Goal: Navigation & Orientation: Find specific page/section

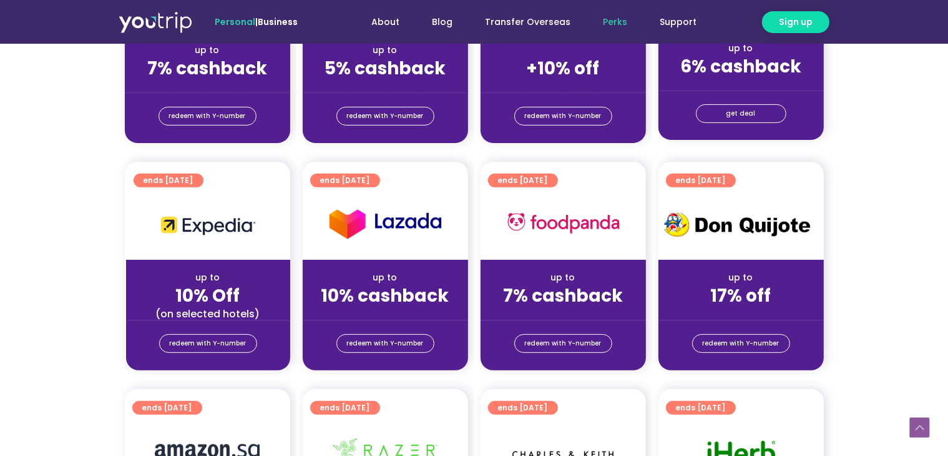
scroll to position [437, 0]
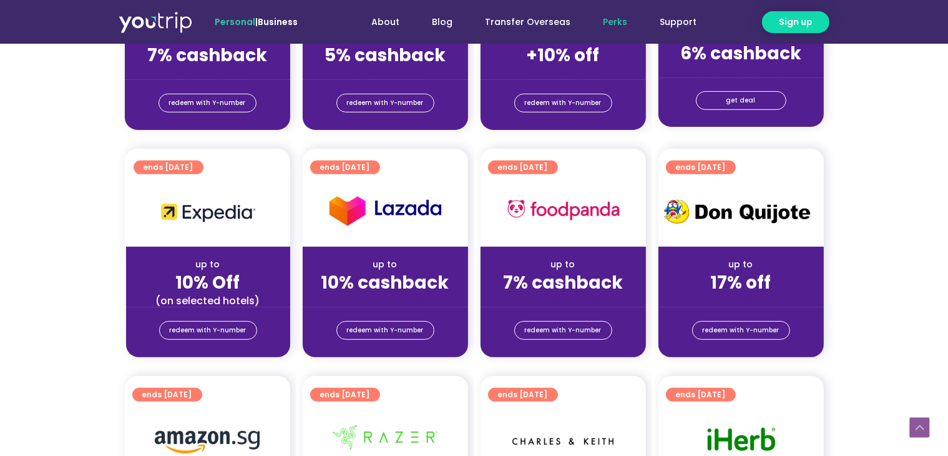
click at [763, 270] on strong "17% off" at bounding box center [741, 282] width 61 height 24
click at [763, 240] on div at bounding box center [740, 210] width 165 height 71
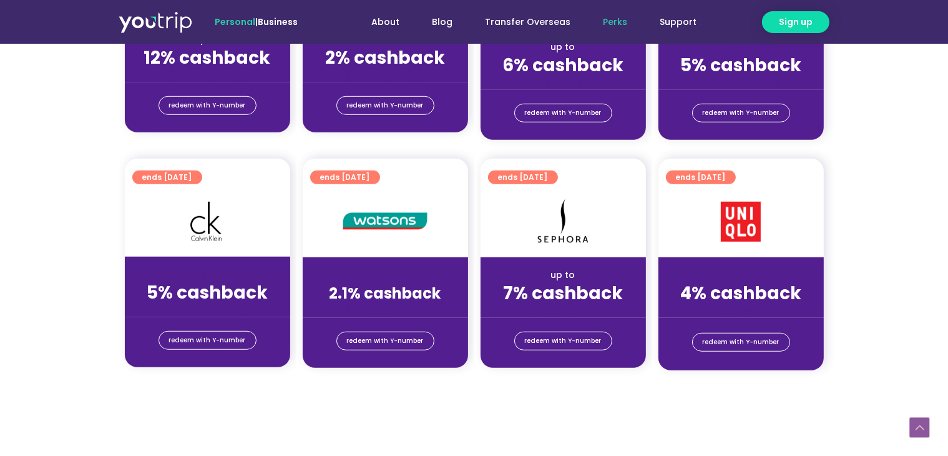
scroll to position [936, 0]
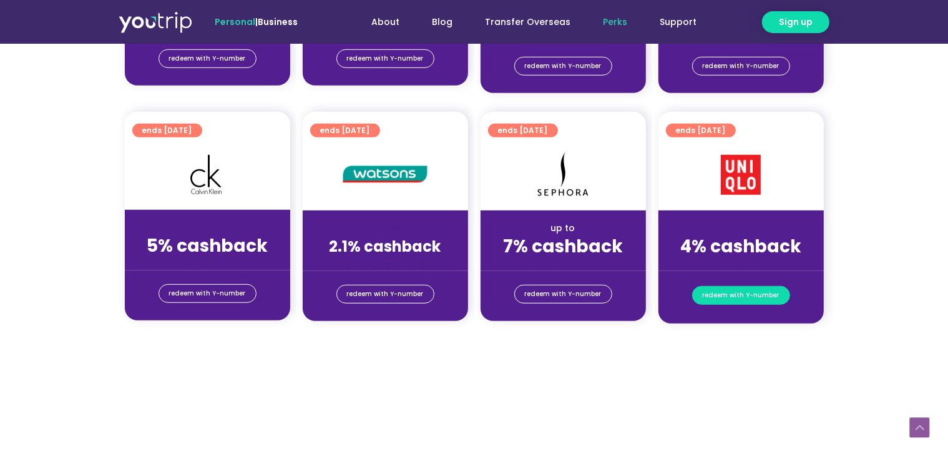
click at [761, 303] on span "redeem with Y-number" at bounding box center [741, 294] width 77 height 17
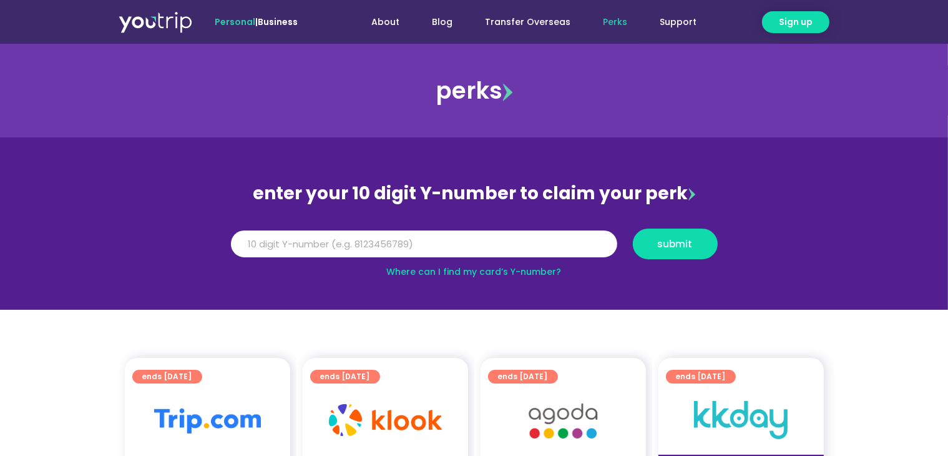
click at [222, 22] on span "Personal" at bounding box center [235, 22] width 41 height 12
click at [527, 22] on link "Transfer Overseas" at bounding box center [528, 22] width 118 height 23
click at [675, 18] on link "Support" at bounding box center [678, 22] width 69 height 23
